Goal: Information Seeking & Learning: Learn about a topic

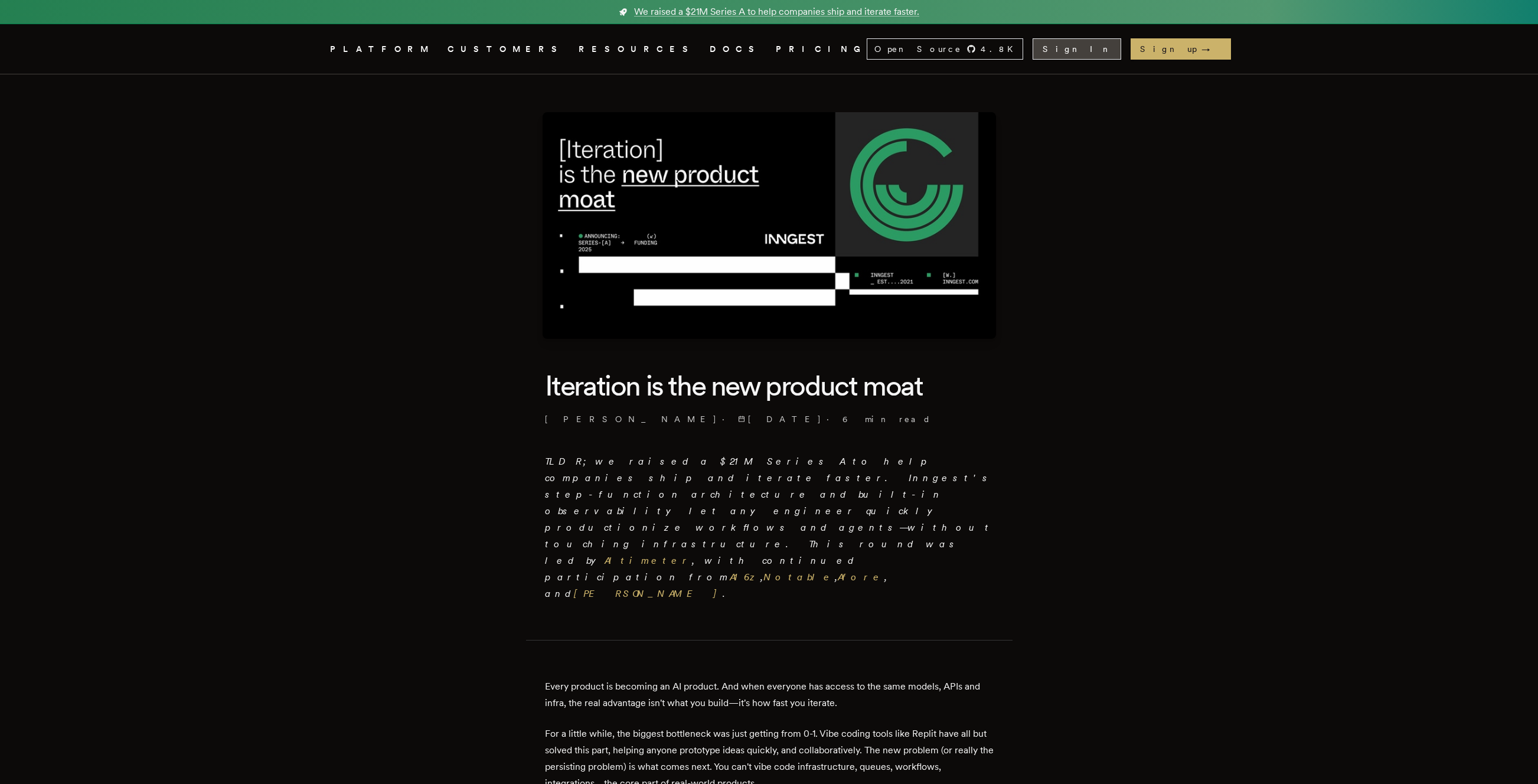
click at [1121, 51] on link "Sign In" at bounding box center [1076, 48] width 88 height 21
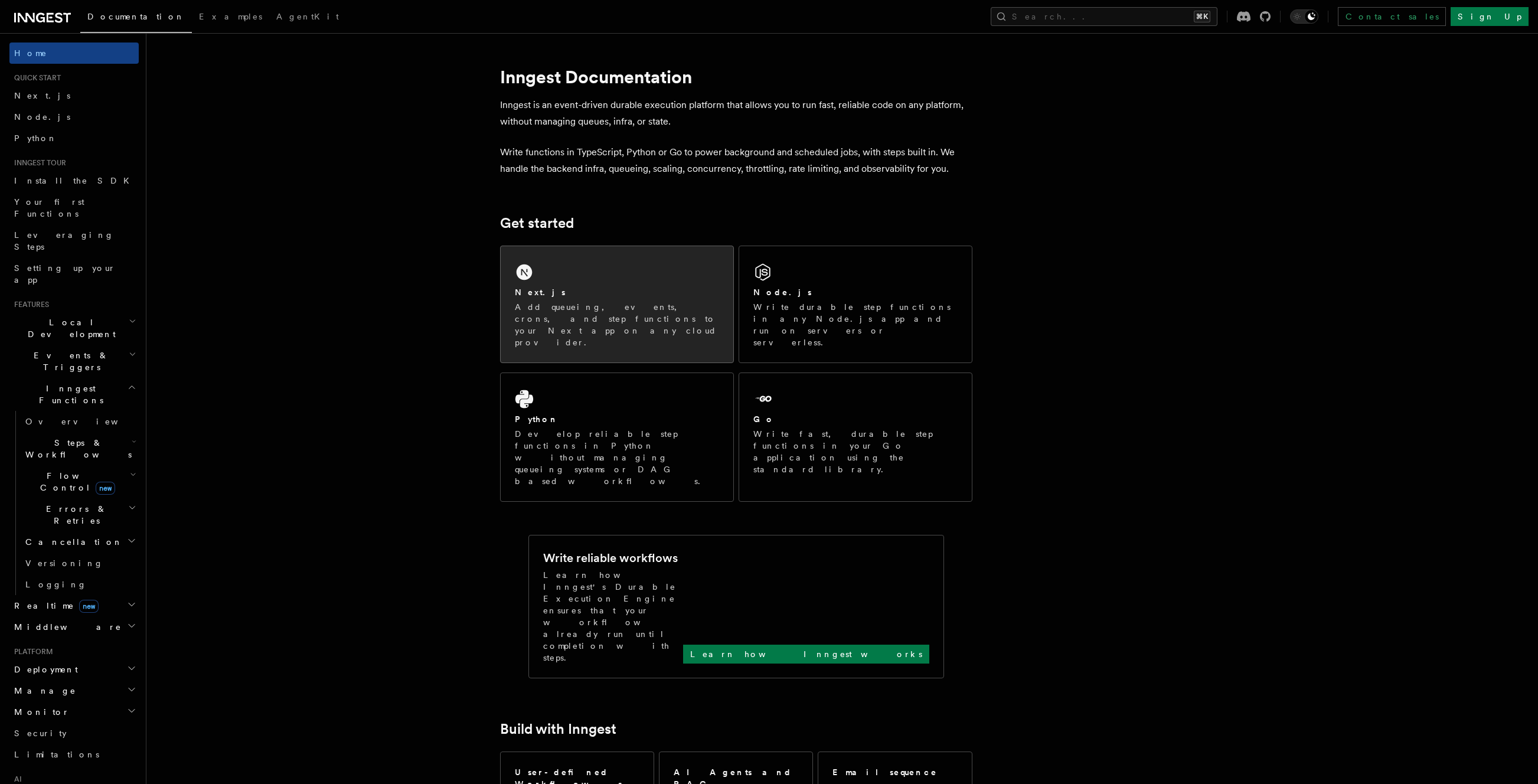
click at [572, 273] on div "Next.js Add queueing, events, crons, and step functions to your Next app on any…" at bounding box center [617, 304] width 233 height 116
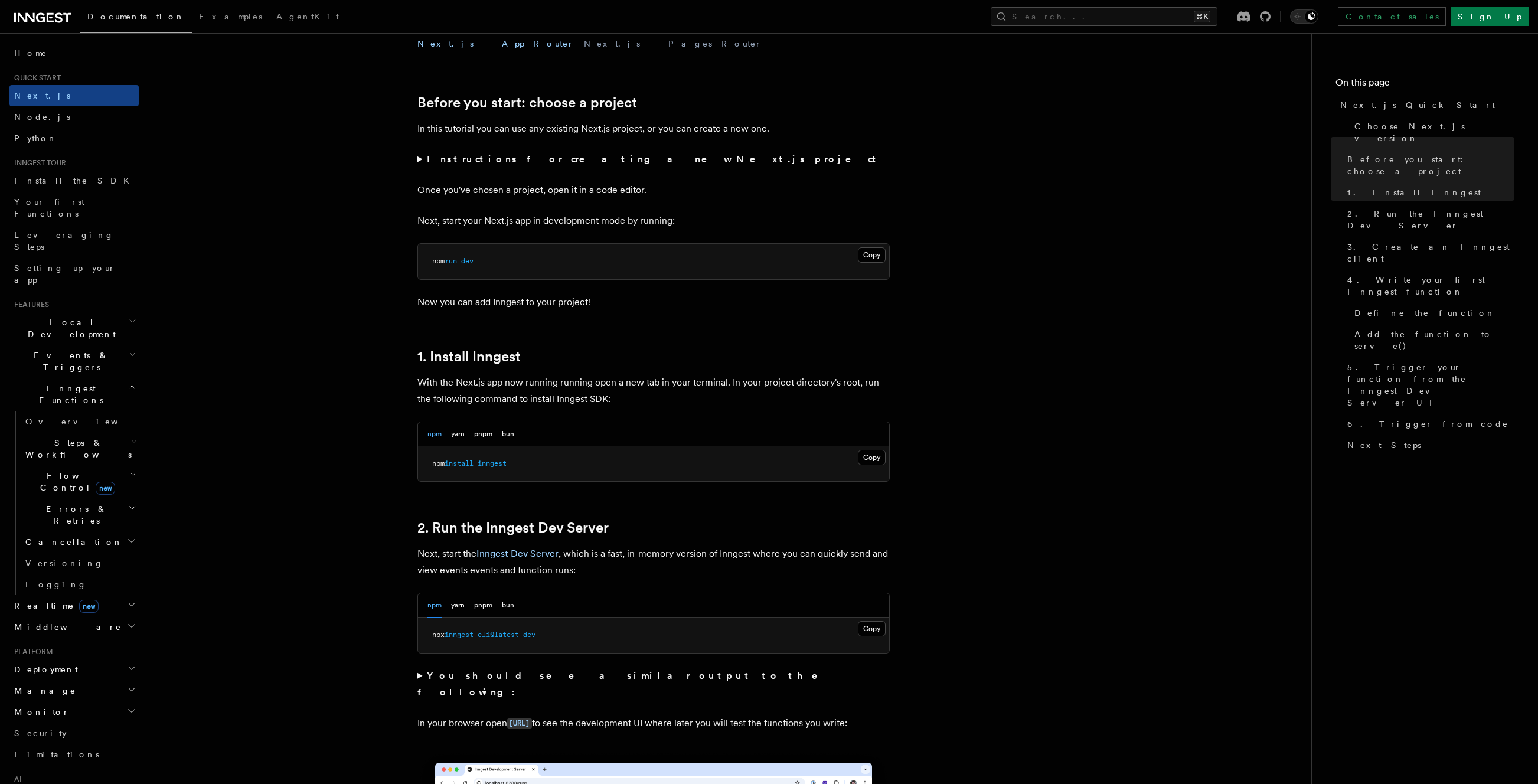
scroll to position [325, 0]
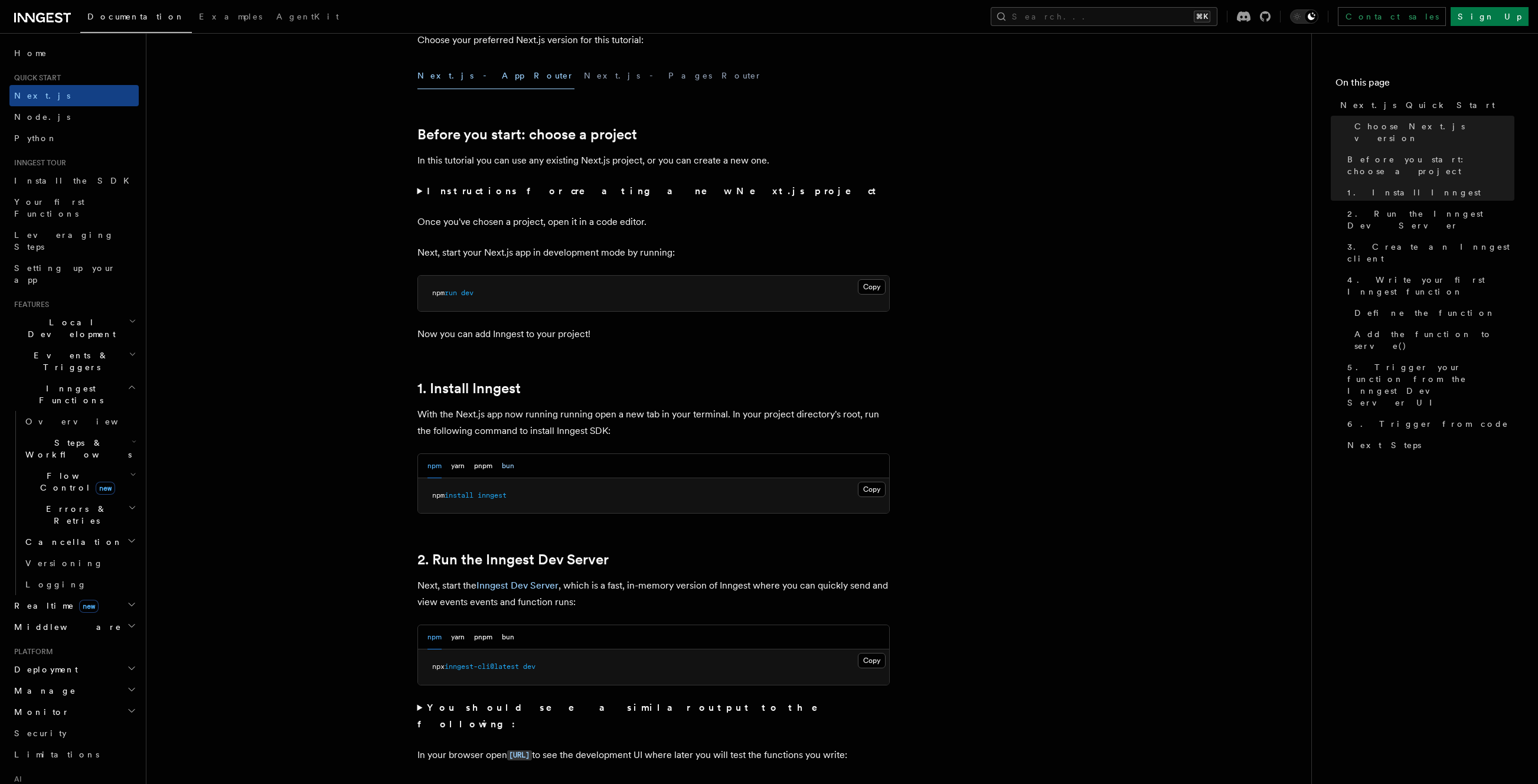
click at [509, 469] on button "bun" at bounding box center [508, 466] width 12 height 24
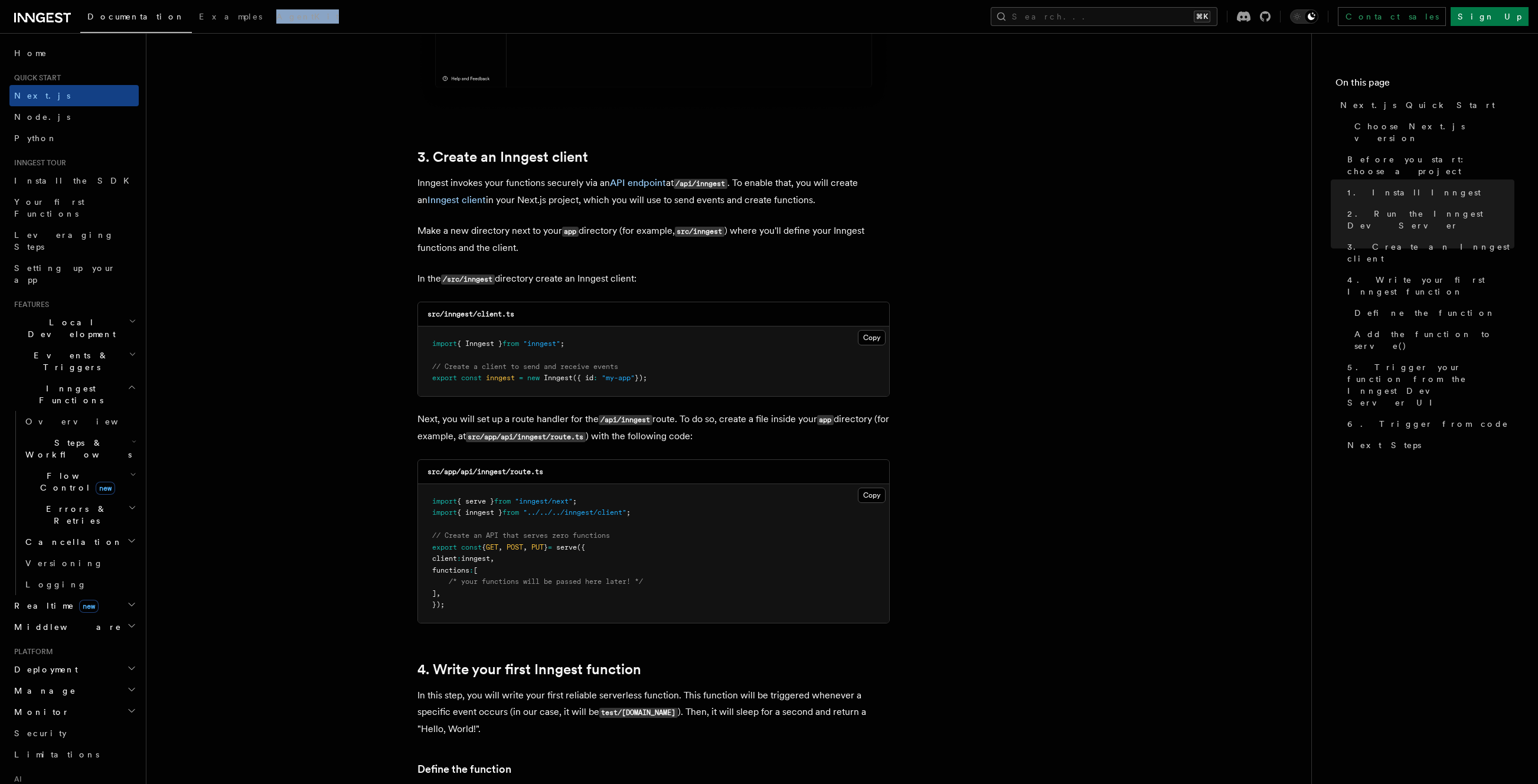
scroll to position [1315, 0]
